Goal: Information Seeking & Learning: Compare options

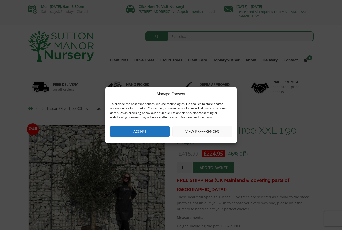
click at [125, 132] on button "Accept" at bounding box center [140, 131] width 60 height 11
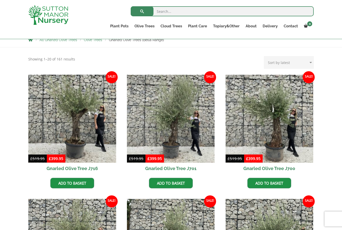
scroll to position [97, 0]
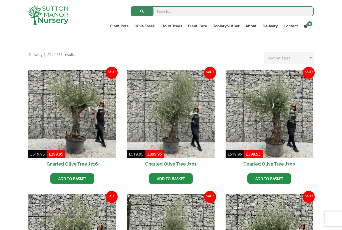
click at [299, 58] on select "Sort by popularity Sort by latest Sort by price: low to high Sort by price: hig…" at bounding box center [289, 58] width 50 height 13
select select "price-desc"
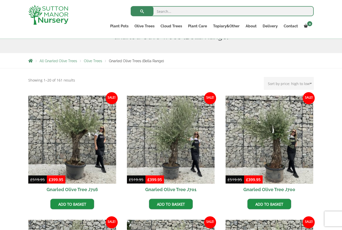
scroll to position [72, 0]
click at [0, 0] on link "Gnarled Olive Trees (Grande Range)" at bounding box center [0, 0] width 0 height 0
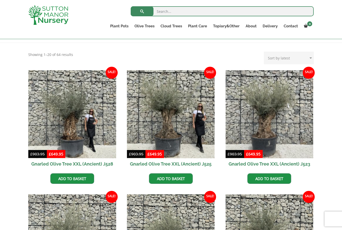
click at [302, 60] on select "Sort by popularity Sort by latest Sort by price: low to high Sort by price: hig…" at bounding box center [289, 58] width 50 height 13
select select "price-desc"
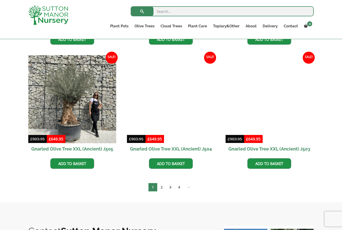
scroll to position [731, 0]
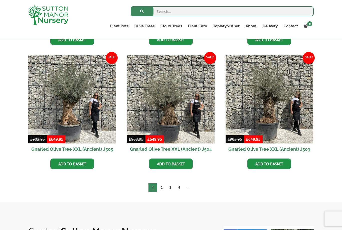
click at [0, 0] on link "Bay Trees (Laurus Nobilis)" at bounding box center [0, 0] width 0 height 0
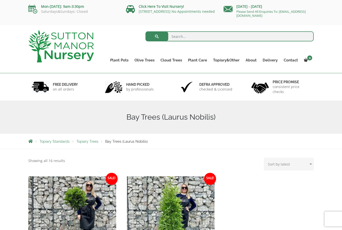
click at [0, 0] on link "Ilex Crenata" at bounding box center [0, 0] width 0 height 0
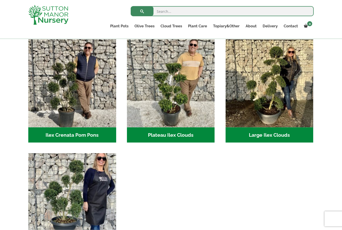
scroll to position [109, 0]
click at [0, 0] on link "Ligustrums" at bounding box center [0, 0] width 0 height 0
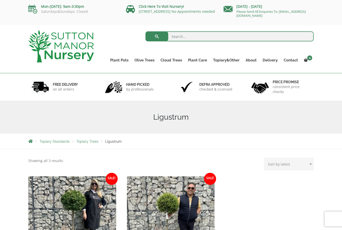
click at [0, 0] on link "Plateau Olive Trees (Mesa Range)" at bounding box center [0, 0] width 0 height 0
